Goal: Task Accomplishment & Management: Complete application form

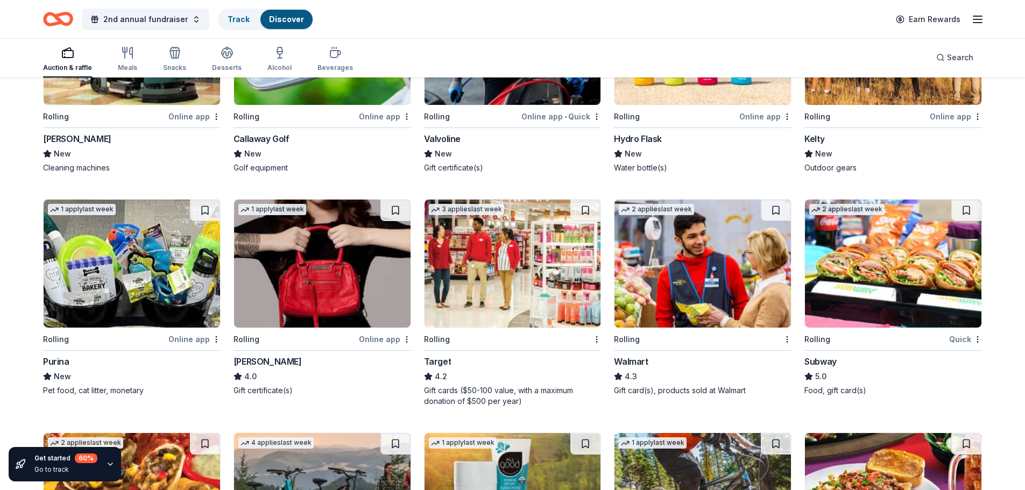
scroll to position [3283, 0]
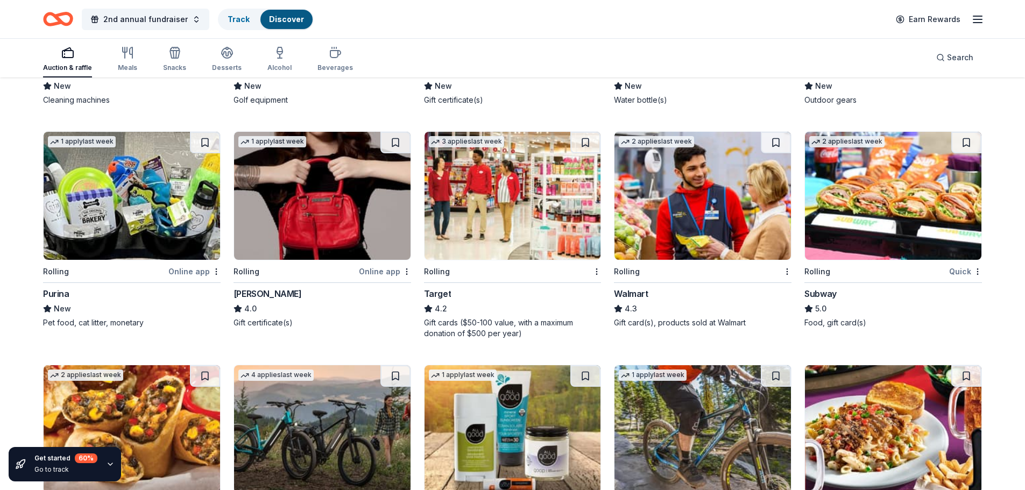
click at [542, 207] on img at bounding box center [513, 196] width 177 height 128
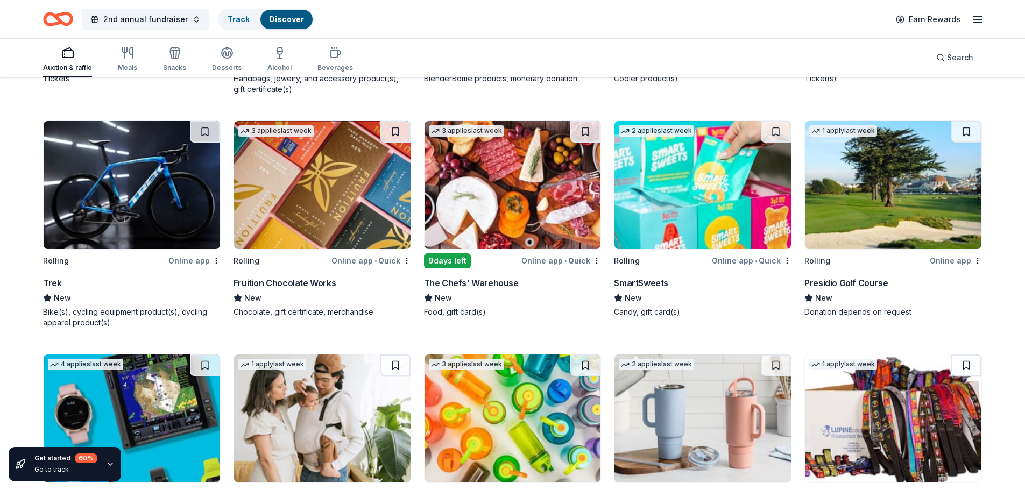
scroll to position [4467, 0]
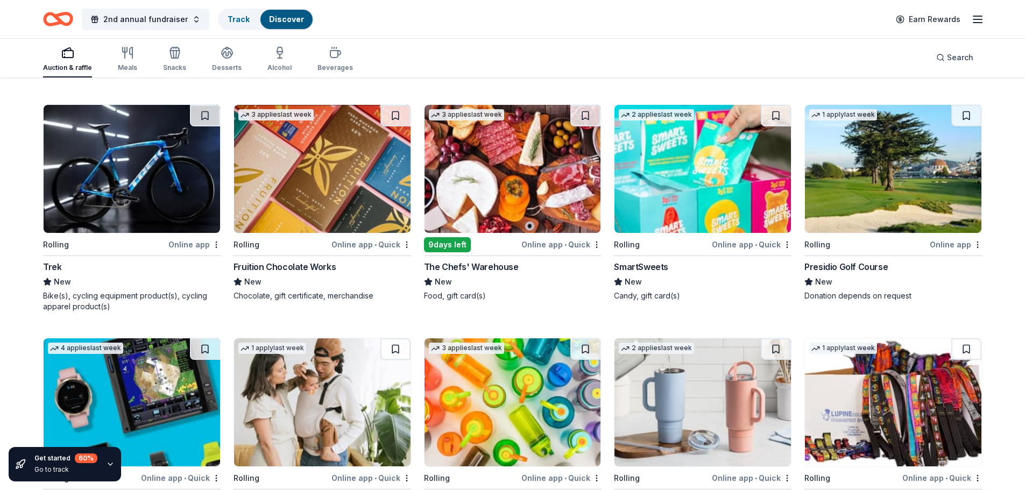
click at [125, 185] on img at bounding box center [132, 169] width 177 height 128
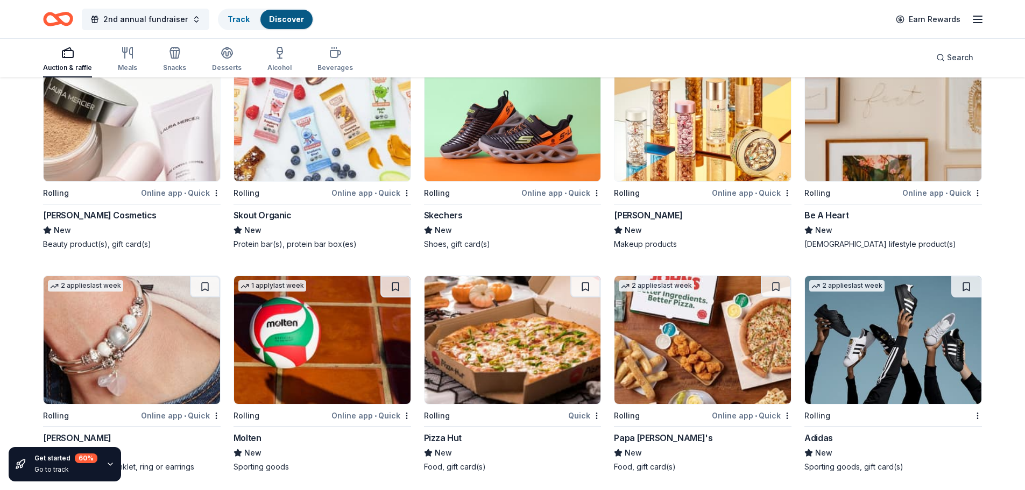
scroll to position [5658, 0]
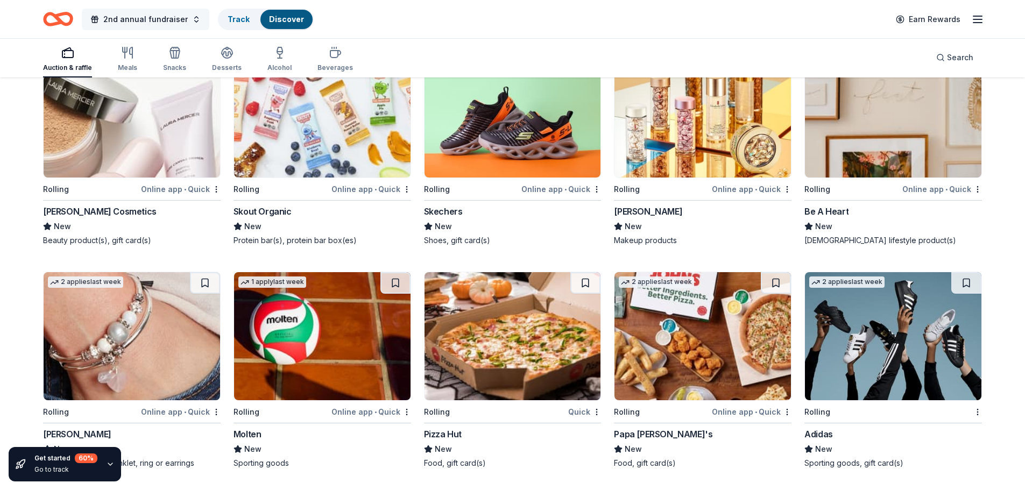
click at [158, 20] on span "2nd annual fundraiser" at bounding box center [145, 19] width 84 height 13
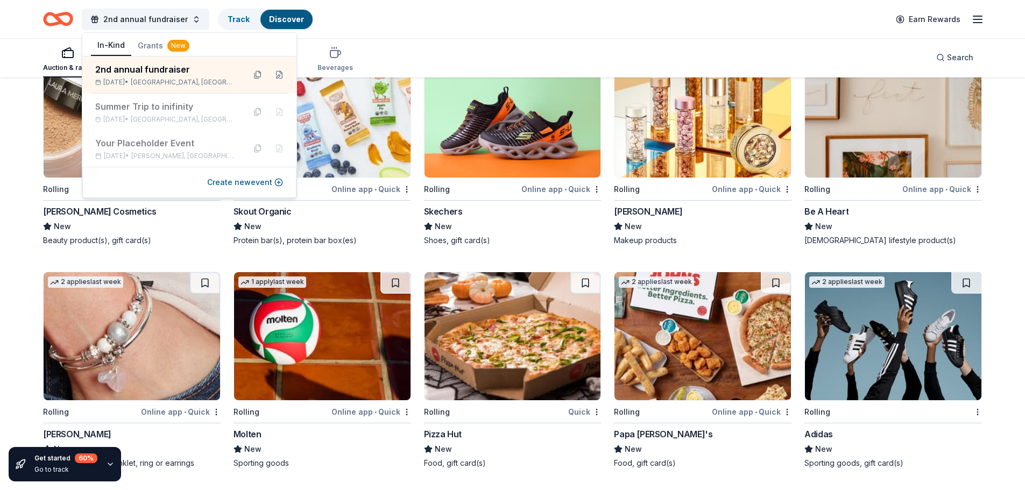
click at [151, 47] on button "Grants New" at bounding box center [163, 45] width 65 height 19
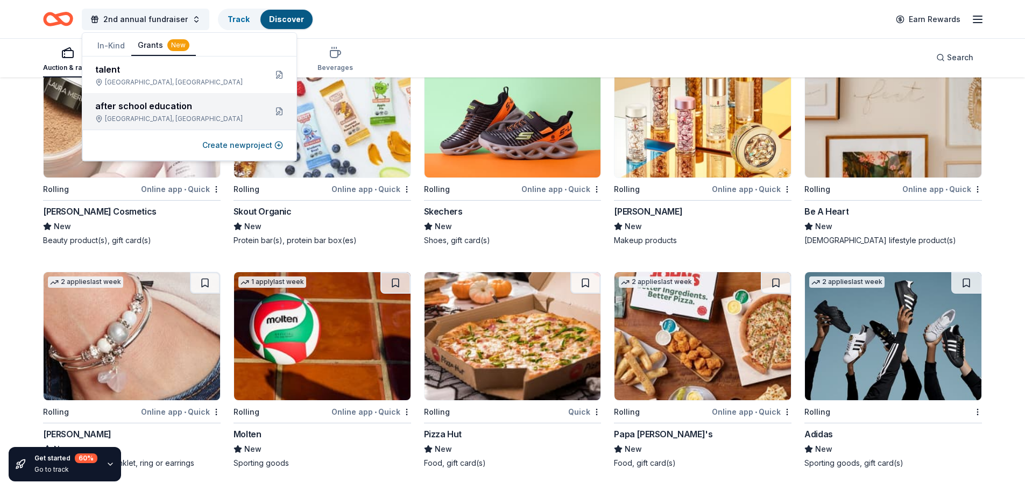
click at [131, 114] on div "after school education West Memphis, AR" at bounding box center [176, 112] width 163 height 24
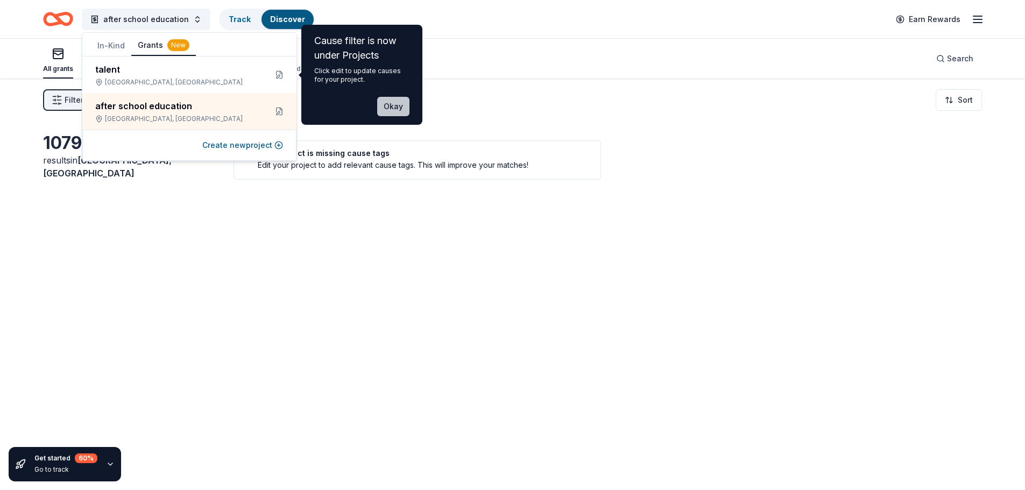
click at [397, 107] on button "Okay" at bounding box center [393, 106] width 32 height 19
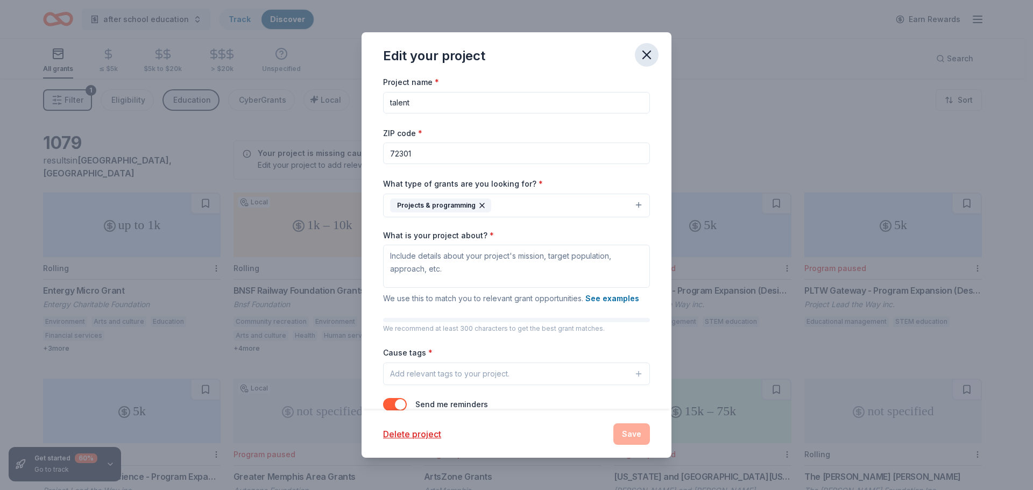
click at [648, 56] on icon "button" at bounding box center [647, 55] width 8 height 8
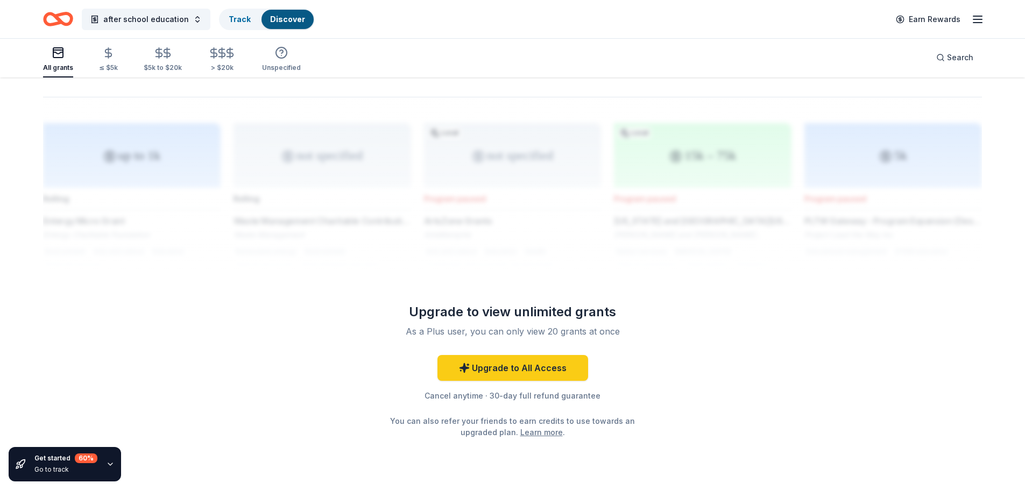
scroll to position [871, 0]
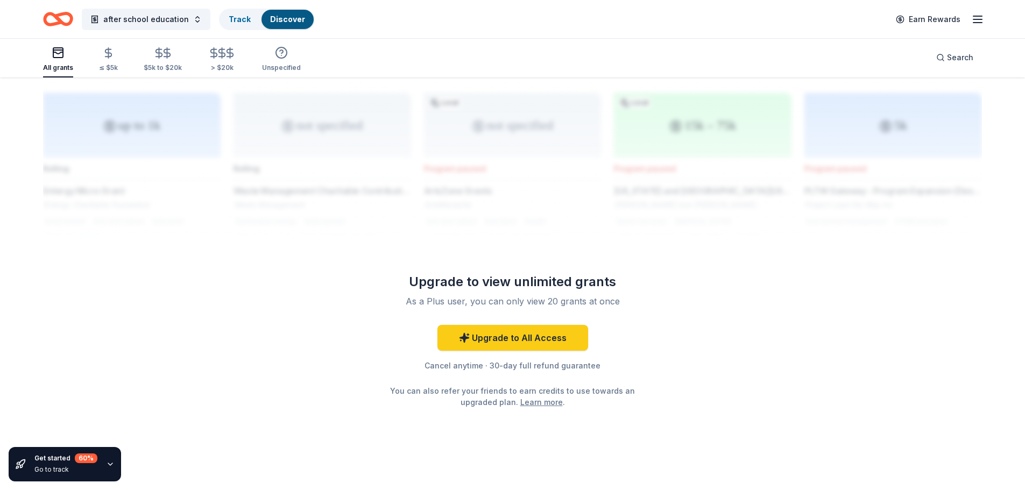
click at [62, 20] on icon "Home" at bounding box center [58, 18] width 30 height 25
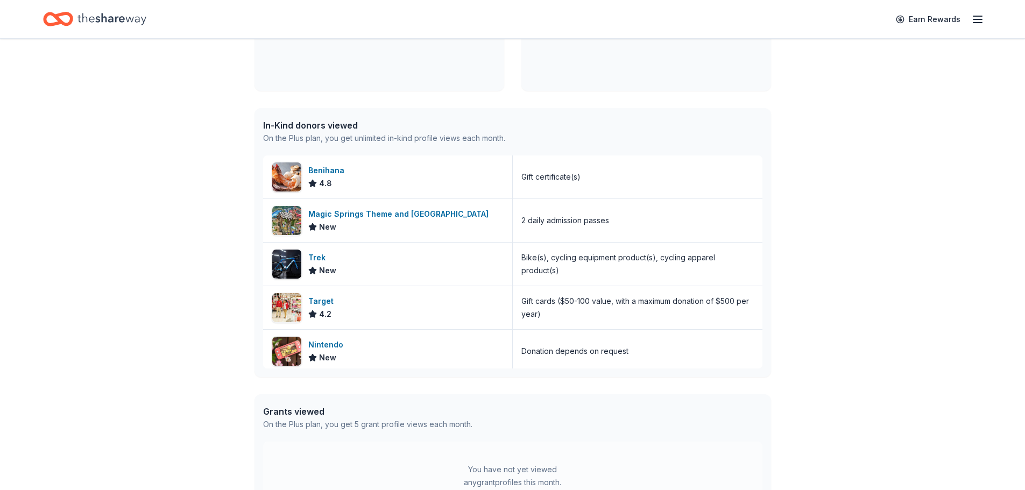
scroll to position [215, 0]
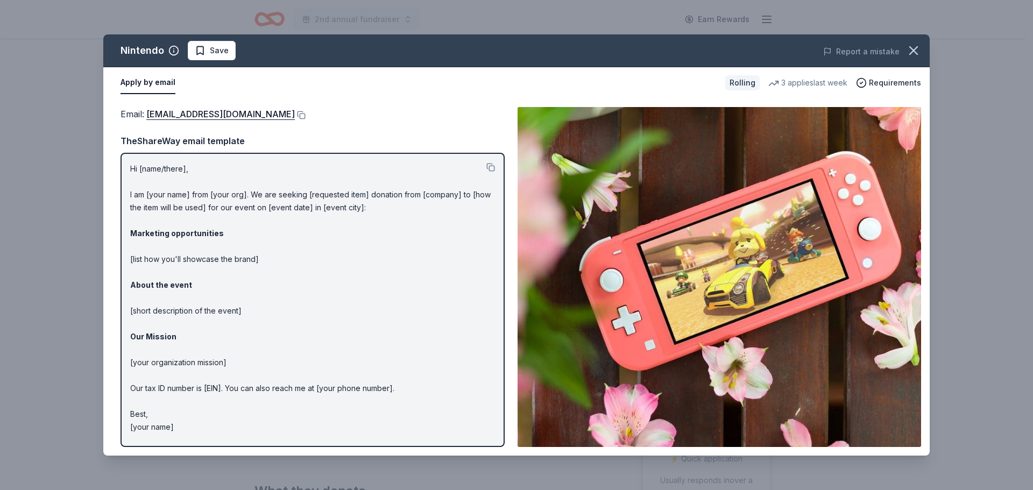
click at [488, 161] on div "Hi [name/there], I am [your name] from [your org]. We are seeking [requested it…" at bounding box center [313, 300] width 384 height 294
click at [489, 168] on button at bounding box center [491, 167] width 9 height 9
click at [306, 113] on button at bounding box center [300, 115] width 11 height 9
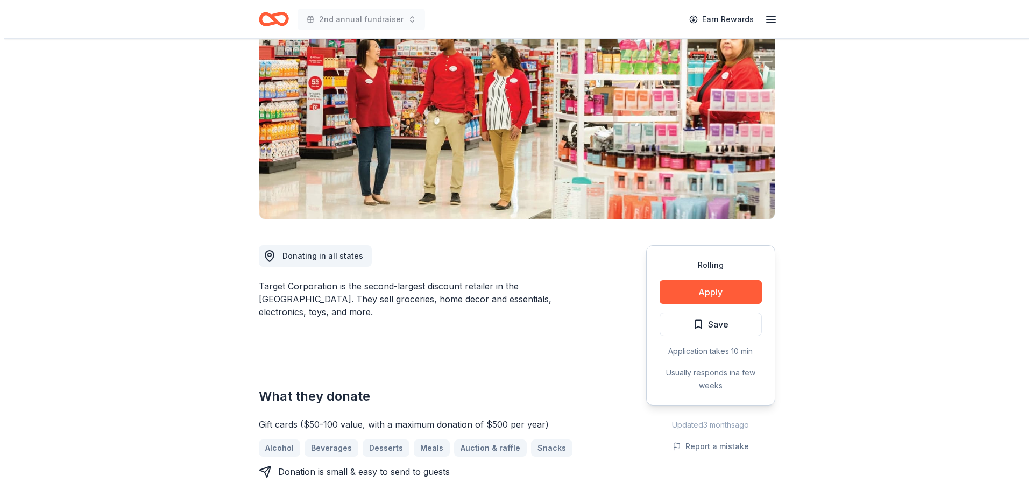
scroll to position [108, 0]
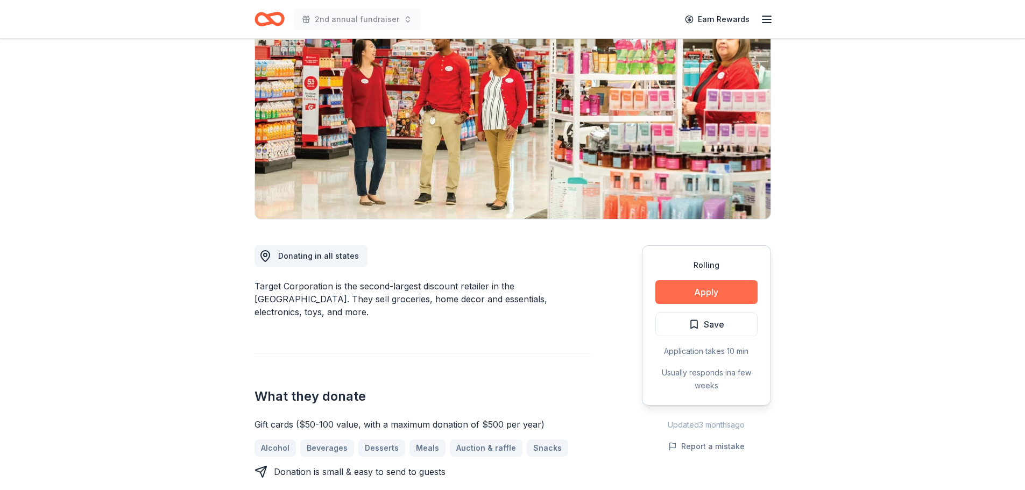
click at [694, 296] on button "Apply" at bounding box center [707, 292] width 102 height 24
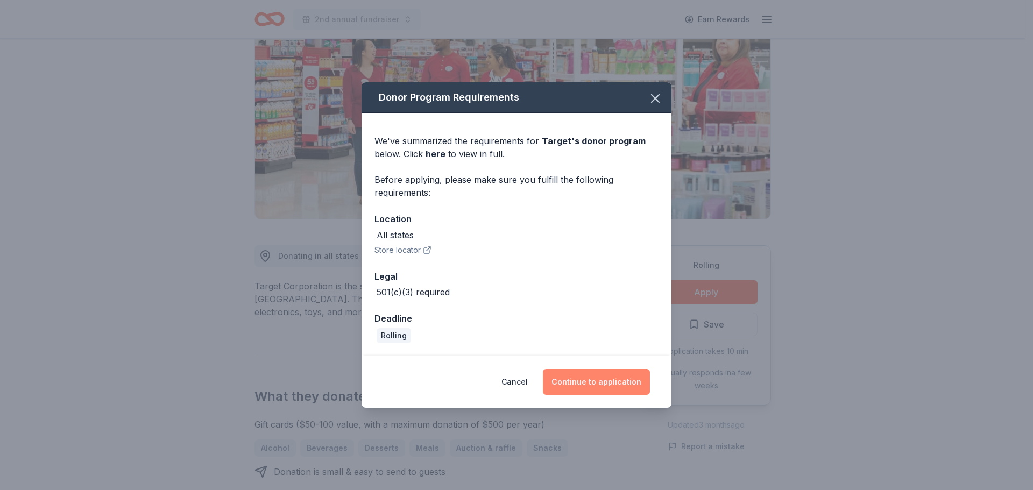
click at [579, 378] on button "Continue to application" at bounding box center [596, 382] width 107 height 26
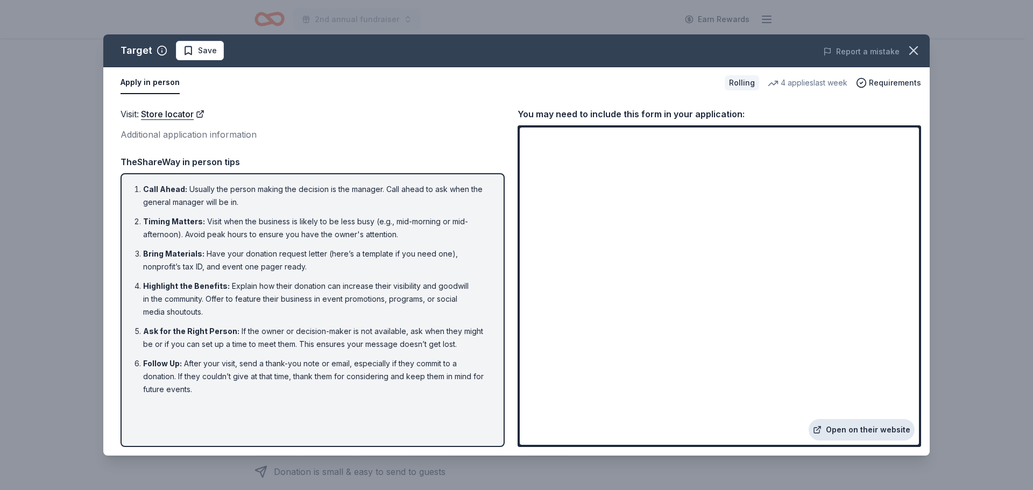
click at [860, 431] on link "Open on their website" at bounding box center [862, 430] width 106 height 22
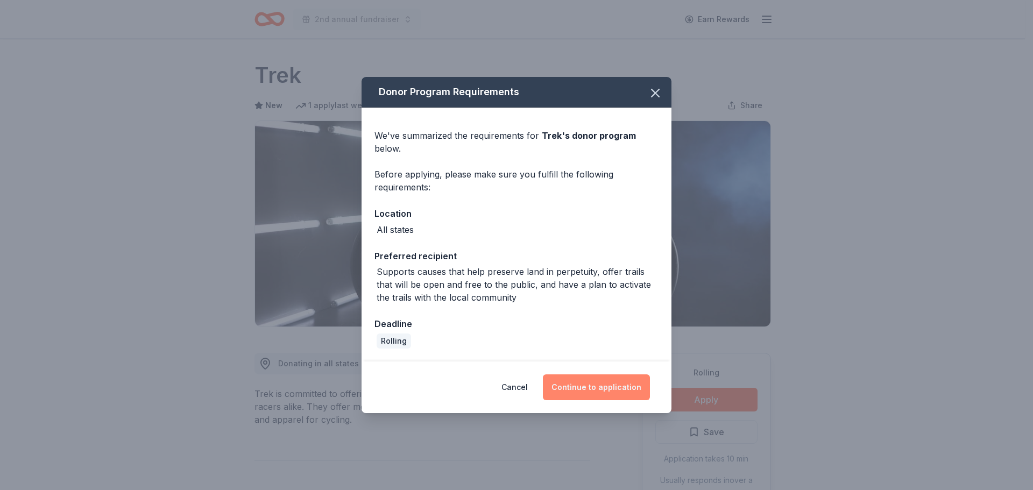
click at [617, 390] on button "Continue to application" at bounding box center [596, 388] width 107 height 26
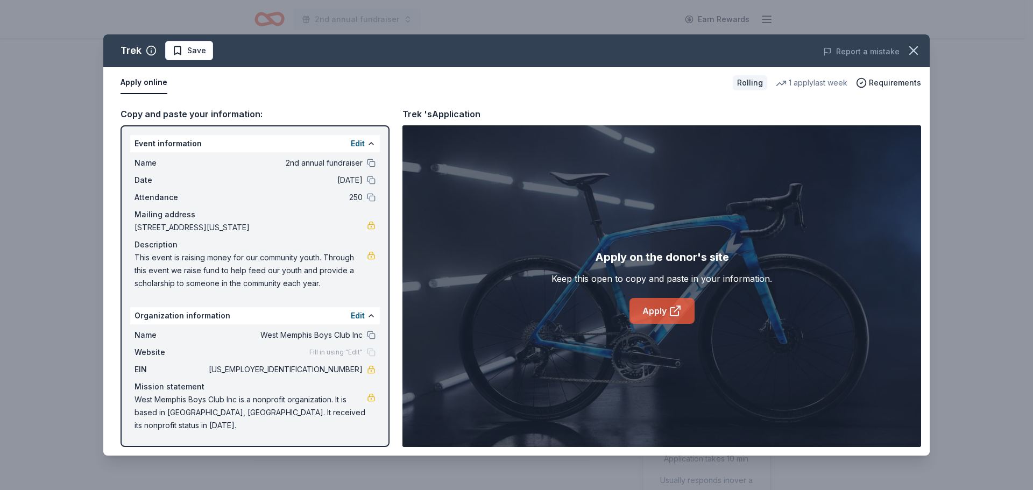
click at [668, 313] on link "Apply" at bounding box center [662, 311] width 65 height 26
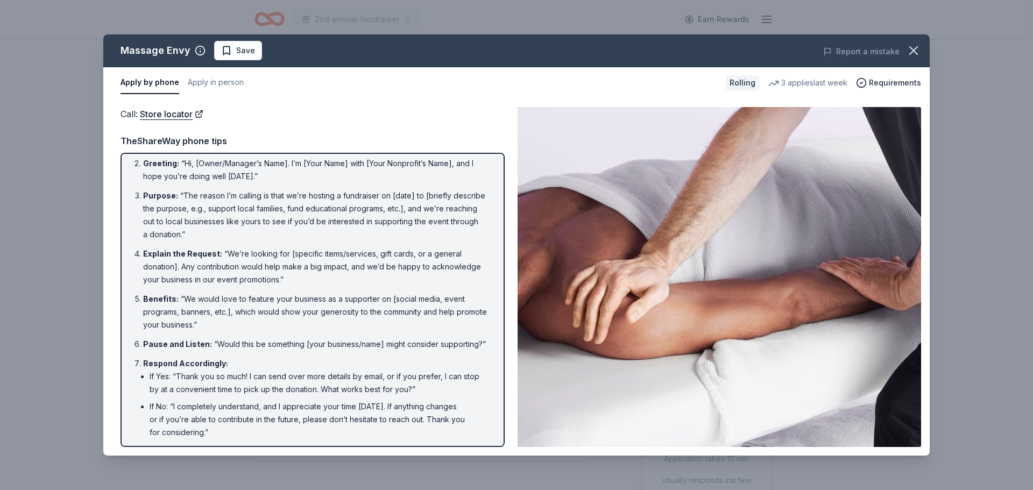
scroll to position [84, 0]
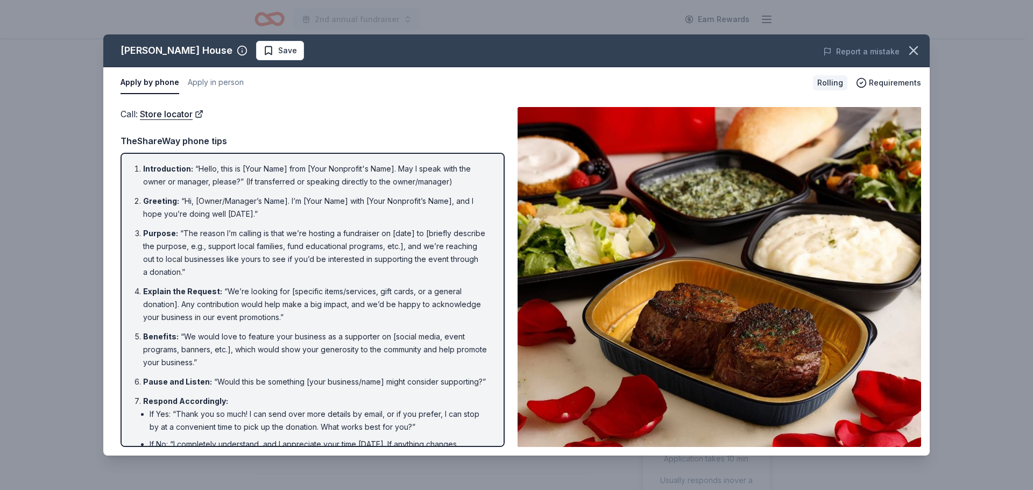
scroll to position [269, 0]
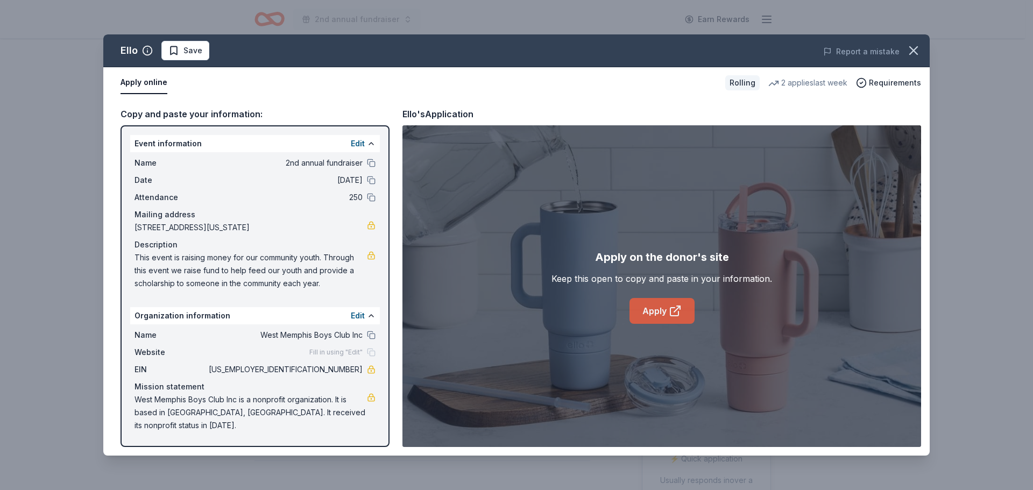
click at [661, 313] on link "Apply" at bounding box center [662, 311] width 65 height 26
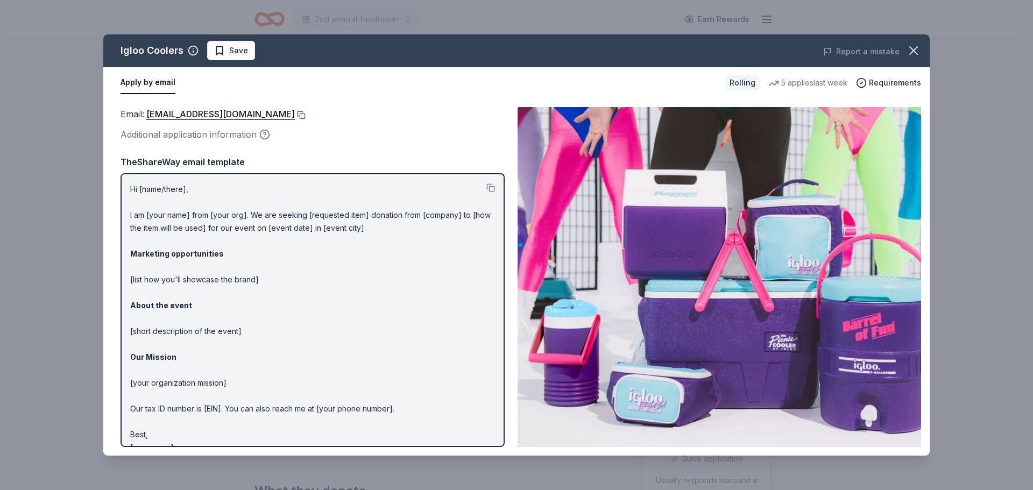
click at [295, 114] on button at bounding box center [300, 115] width 11 height 9
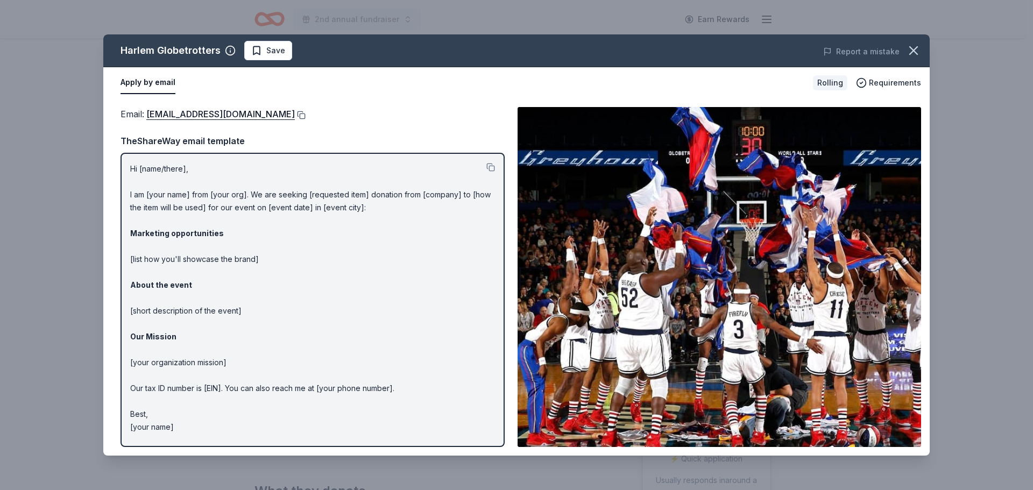
click at [295, 115] on button at bounding box center [300, 115] width 11 height 9
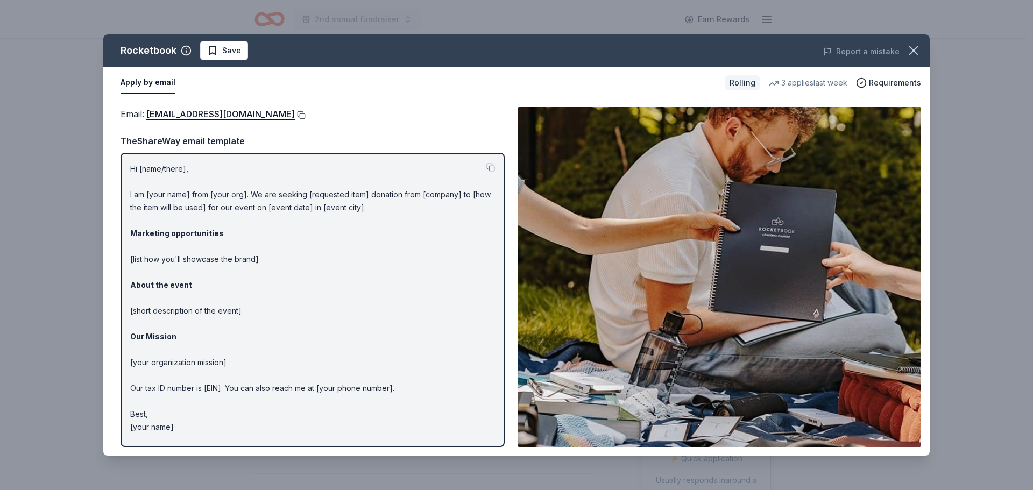
click at [306, 115] on button at bounding box center [300, 115] width 11 height 9
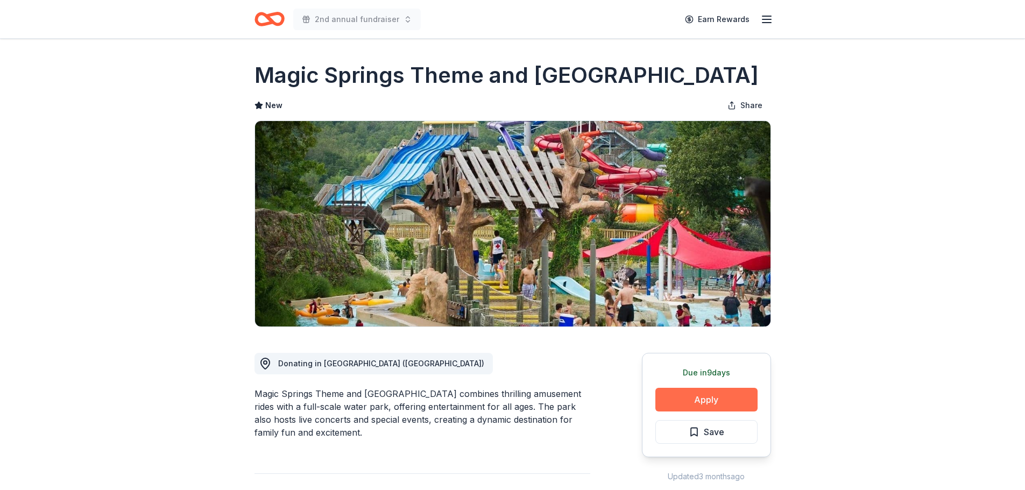
click at [720, 398] on button "Apply" at bounding box center [707, 400] width 102 height 24
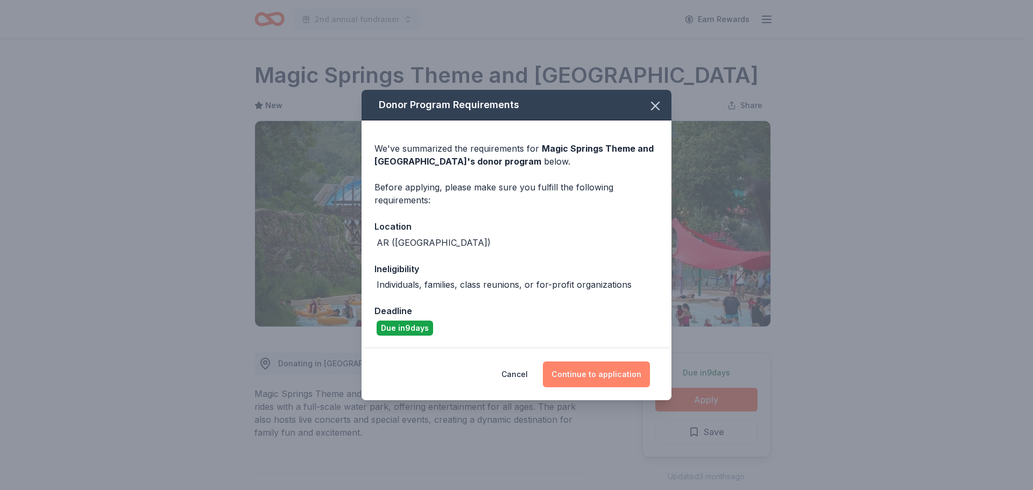
click at [582, 374] on button "Continue to application" at bounding box center [596, 375] width 107 height 26
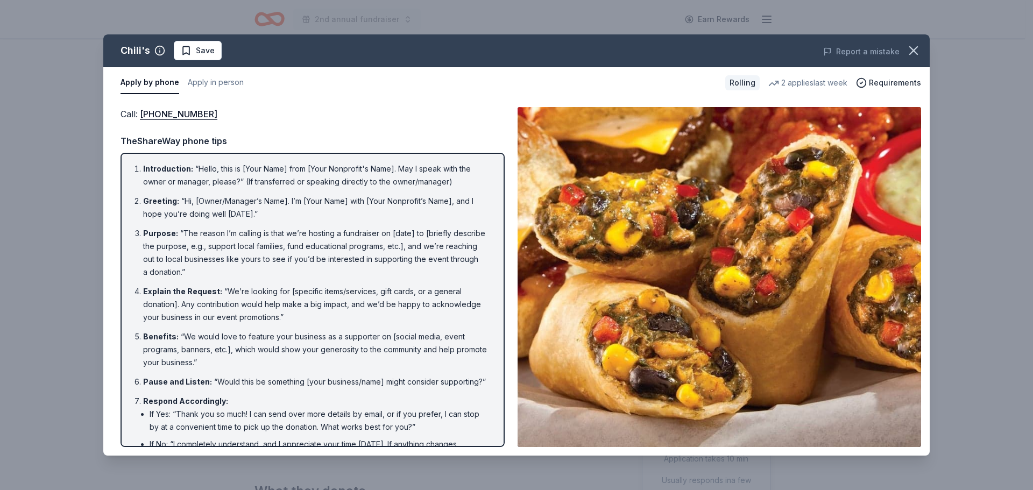
scroll to position [84, 0]
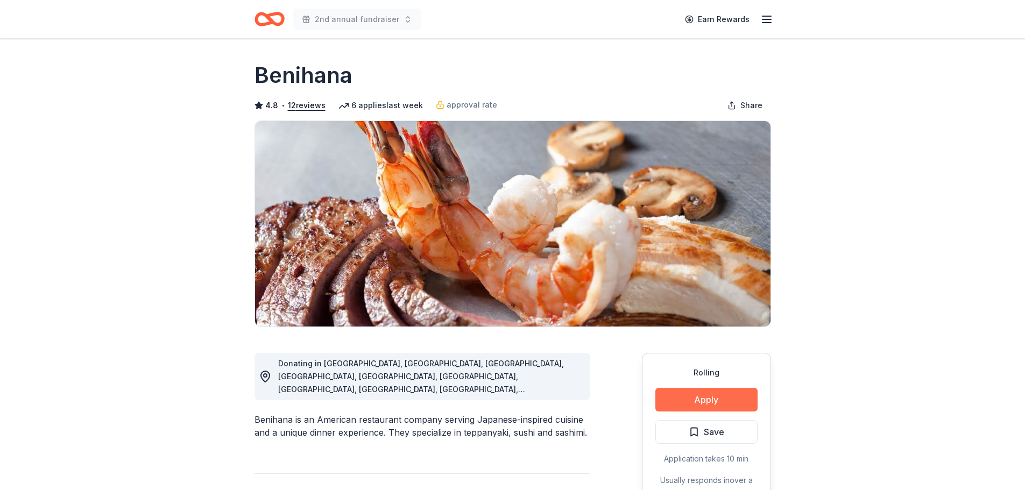
click at [715, 403] on button "Apply" at bounding box center [707, 400] width 102 height 24
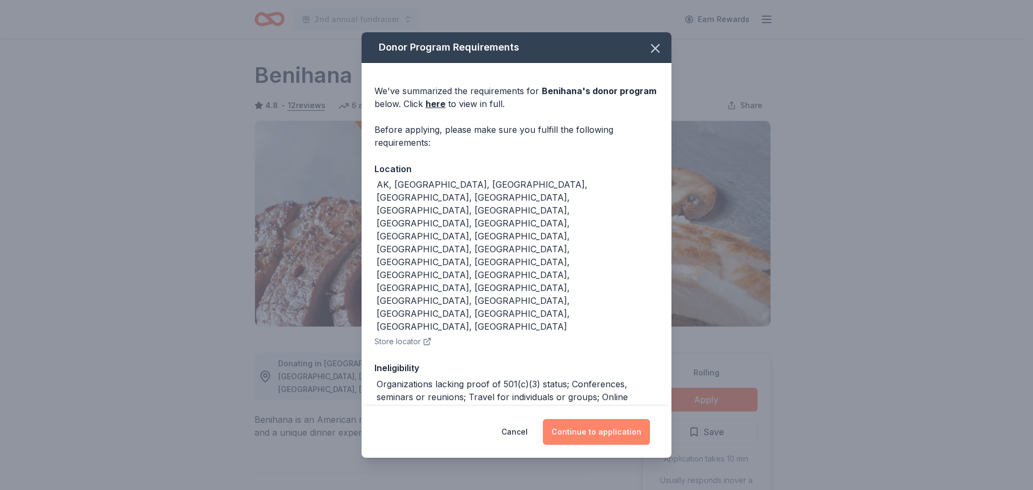
click at [607, 426] on button "Continue to application" at bounding box center [596, 432] width 107 height 26
